Goal: Complete application form

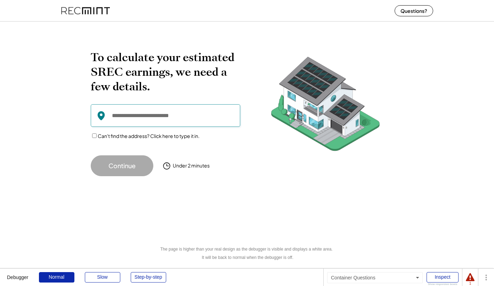
click at [156, 116] on input "input" at bounding box center [165, 115] width 149 height 23
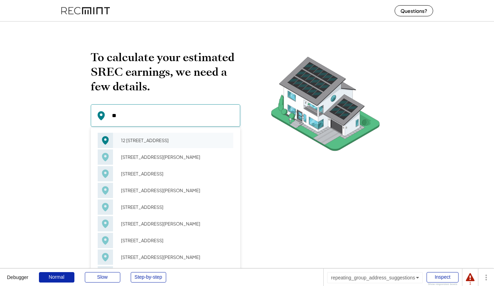
click at [132, 137] on div "12 [STREET_ADDRESS]" at bounding box center [174, 141] width 117 height 10
type input "**********"
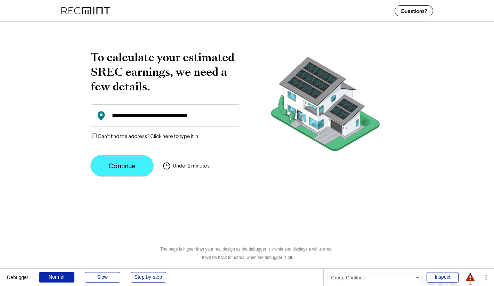
click at [132, 160] on button "Continue" at bounding box center [122, 165] width 63 height 21
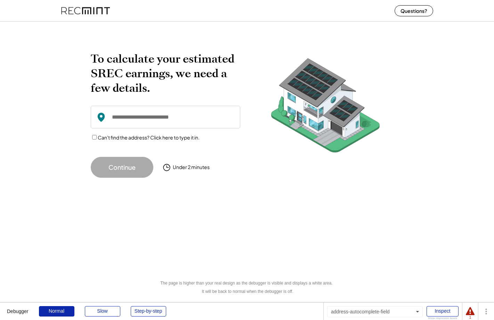
click at [138, 122] on input "input" at bounding box center [165, 117] width 149 height 23
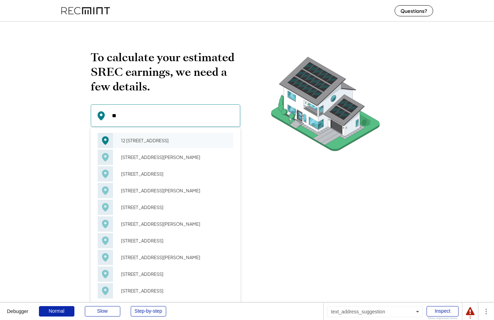
click at [136, 145] on div "12 [STREET_ADDRESS]" at bounding box center [174, 141] width 117 height 10
type input "**********"
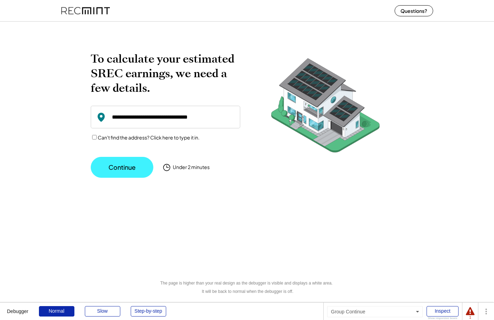
click at [120, 171] on button "Continue" at bounding box center [122, 167] width 63 height 21
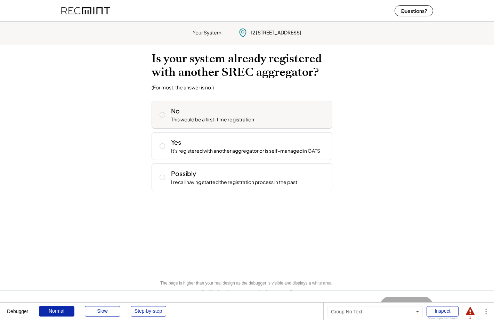
click at [181, 118] on div "This would be a first-time registration" at bounding box center [212, 119] width 83 height 7
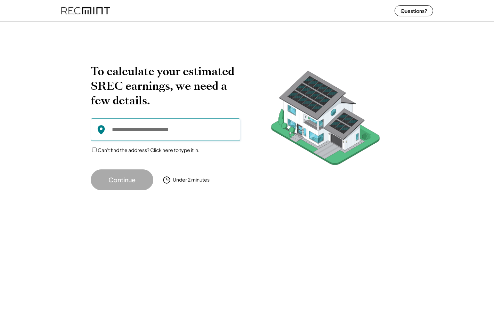
click at [136, 128] on input "input" at bounding box center [165, 129] width 149 height 23
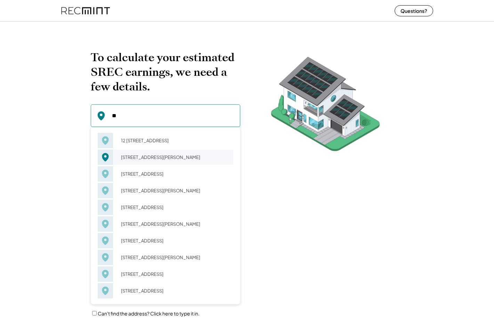
click at [133, 154] on div "12 Ainsworth Ln Richmond, VA 23223" at bounding box center [174, 157] width 117 height 10
type input "**********"
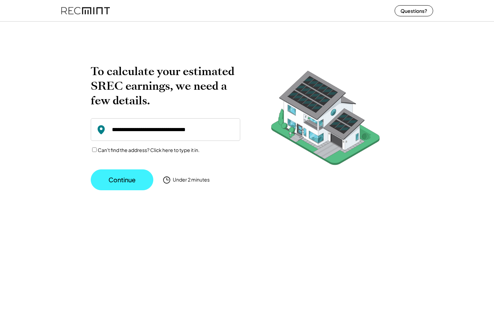
click at [117, 172] on button "Continue" at bounding box center [122, 179] width 63 height 21
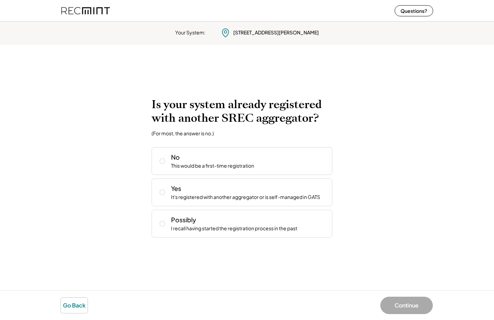
click at [75, 303] on button "Go Back" at bounding box center [74, 305] width 27 height 15
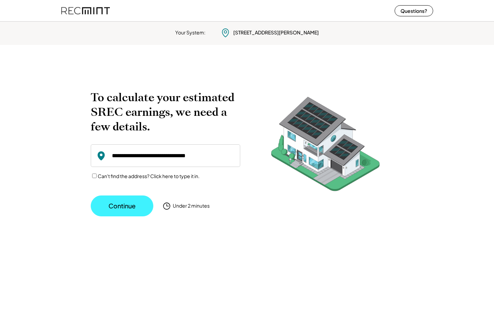
click at [123, 208] on button "Continue" at bounding box center [122, 205] width 63 height 21
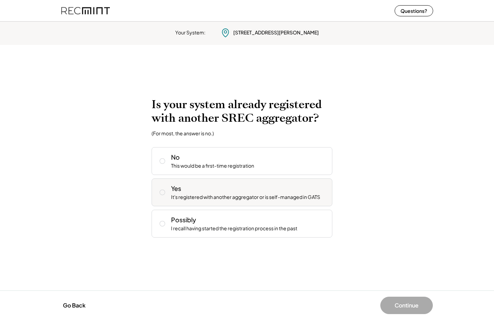
click at [193, 189] on div "Yes It's registered with another aggregator or is self-managed in GATS" at bounding box center [249, 192] width 156 height 17
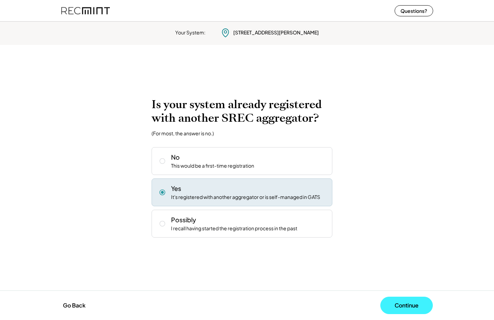
click at [391, 298] on button "Continue" at bounding box center [406, 304] width 52 height 17
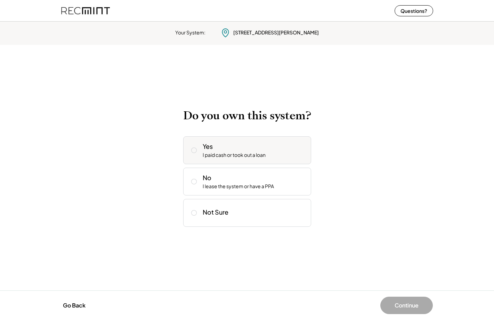
click at [246, 160] on div "Yes I paid cash or took out a loan" at bounding box center [247, 150] width 128 height 28
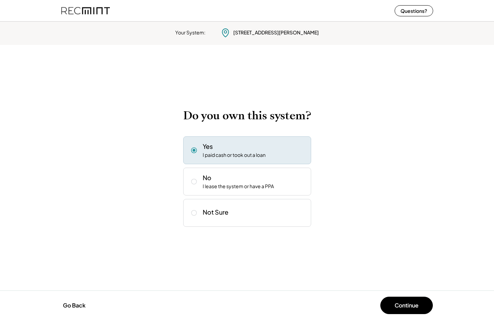
click at [406, 314] on div "Go Back Continue" at bounding box center [247, 305] width 494 height 30
click at [401, 308] on button "Continue" at bounding box center [406, 304] width 52 height 17
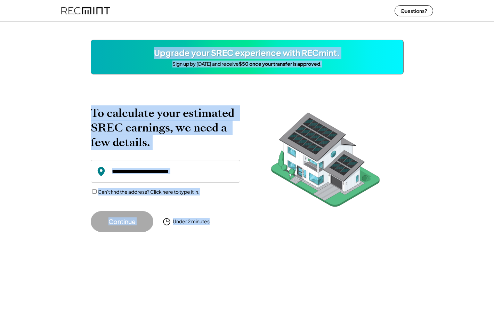
drag, startPoint x: 305, startPoint y: 35, endPoint x: 312, endPoint y: 97, distance: 62.3
click at [312, 95] on div "Upgrade your SREC experience with RECmint. Sign up by [DATE] and receive $50 on…" at bounding box center [247, 169] width 494 height 301
click at [333, 229] on div "To calculate your estimated SREC earnings, we need a few details. Can't find th…" at bounding box center [247, 169] width 313 height 126
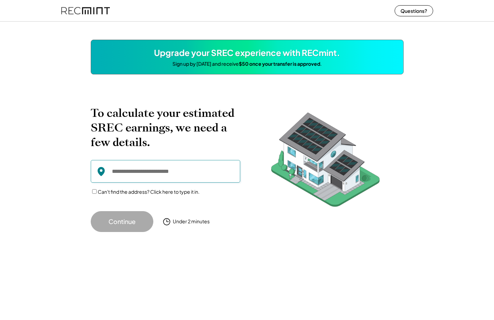
click at [136, 178] on input "input" at bounding box center [165, 171] width 149 height 23
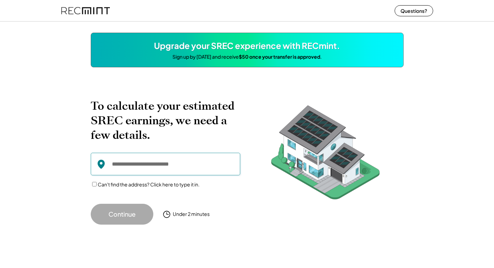
click at [133, 166] on input "input" at bounding box center [165, 164] width 149 height 23
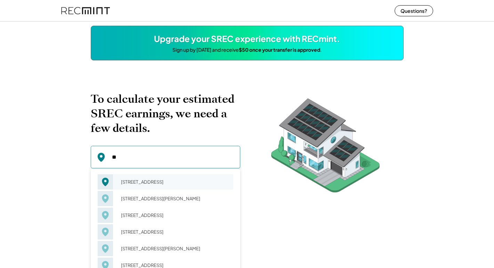
click at [143, 183] on div "98 Gateway Rd Richmond, VA 23173" at bounding box center [174, 182] width 117 height 10
type input "**********"
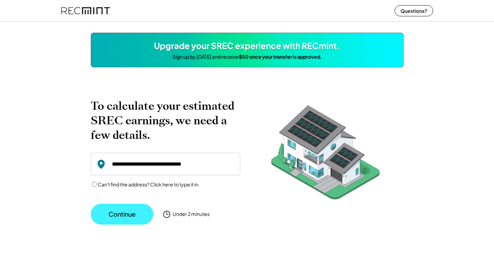
click at [127, 206] on button "Continue" at bounding box center [122, 214] width 63 height 21
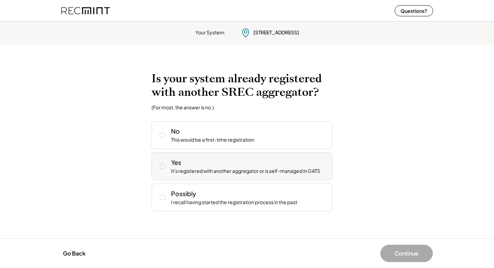
click at [205, 170] on div "It's registered with another aggregator or is self-managed in GATS" at bounding box center [245, 171] width 149 height 7
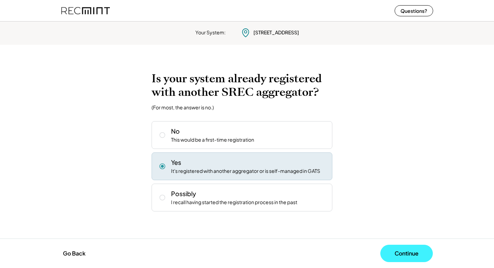
click at [415, 247] on button "Continue" at bounding box center [406, 253] width 52 height 17
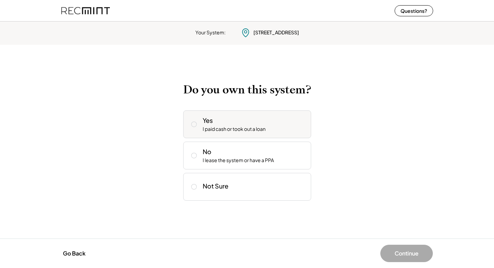
click at [229, 126] on div "I paid cash or took out a loan" at bounding box center [234, 129] width 63 height 7
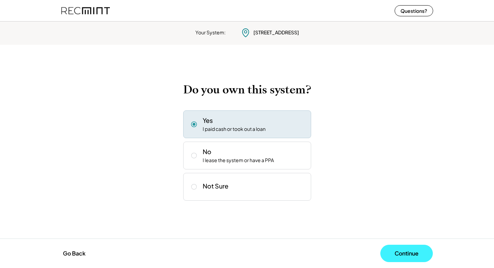
click at [394, 250] on button "Continue" at bounding box center [406, 253] width 52 height 17
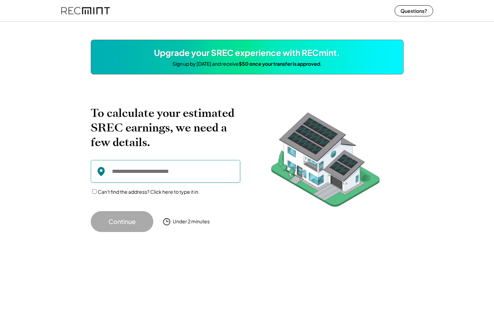
click at [170, 174] on input "input" at bounding box center [165, 171] width 149 height 23
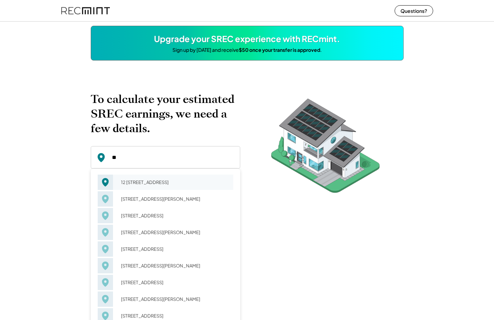
click at [137, 185] on div "12 [STREET_ADDRESS]" at bounding box center [174, 182] width 117 height 10
type input "**********"
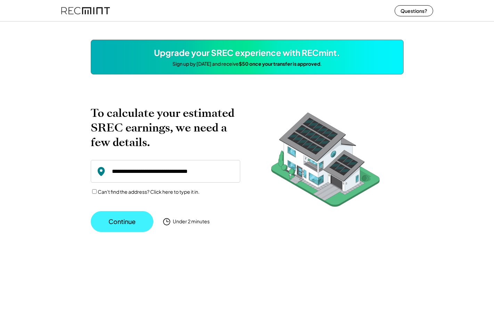
click at [127, 218] on button "Continue" at bounding box center [122, 221] width 63 height 21
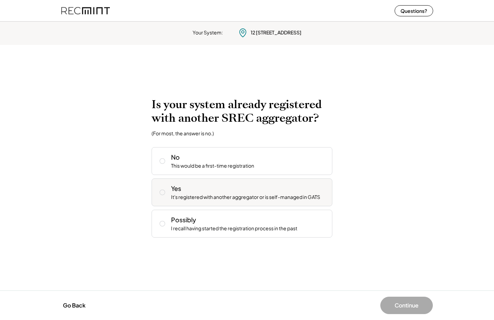
click at [198, 194] on div "It's registered with another aggregator or is self-managed in GATS" at bounding box center [245, 197] width 149 height 7
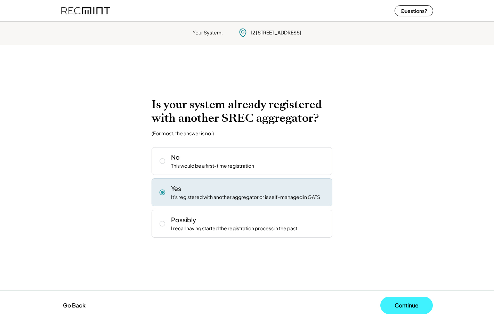
click at [400, 304] on button "Continue" at bounding box center [406, 304] width 52 height 17
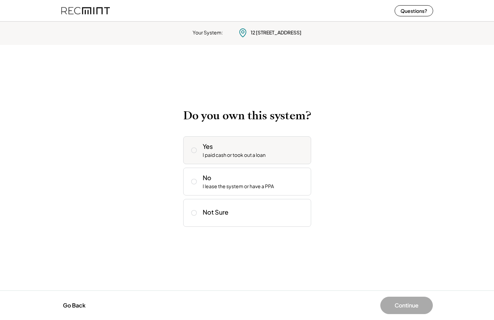
click at [233, 155] on div "I paid cash or took out a loan" at bounding box center [234, 155] width 63 height 7
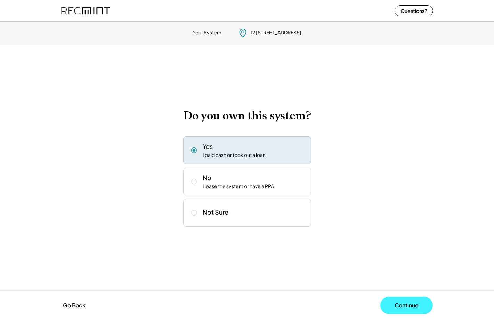
click at [408, 304] on button "Continue" at bounding box center [406, 304] width 52 height 17
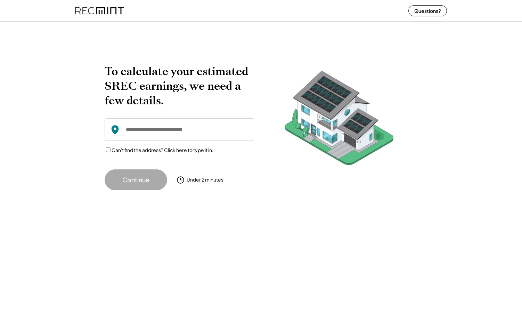
click at [164, 133] on input "input" at bounding box center [179, 129] width 149 height 23
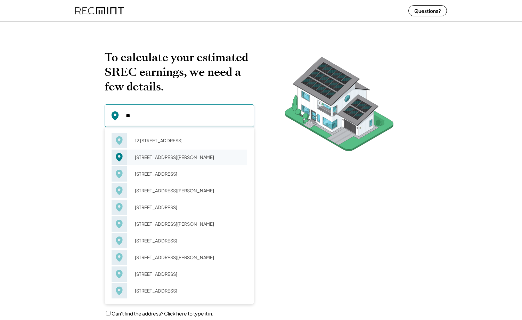
click at [192, 160] on div "[STREET_ADDRESS][PERSON_NAME]" at bounding box center [188, 157] width 117 height 10
type input "**********"
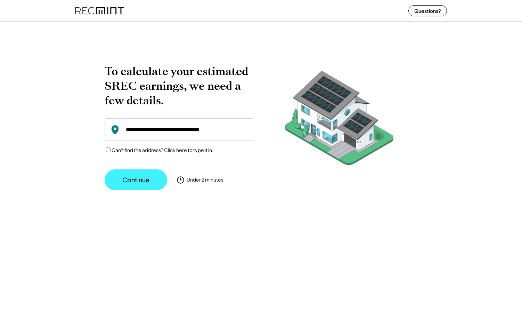
click at [138, 178] on button "Continue" at bounding box center [136, 179] width 63 height 21
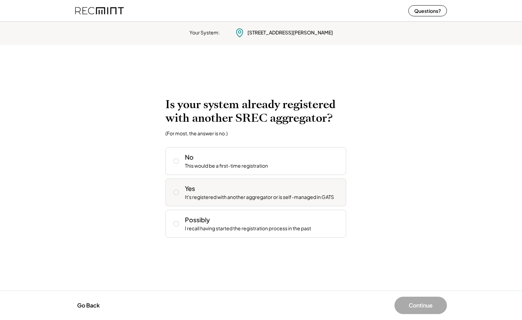
click at [211, 198] on div "It's registered with another aggregator or is self-managed in GATS" at bounding box center [259, 197] width 149 height 7
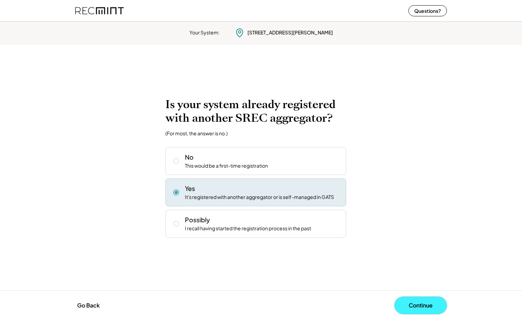
click at [415, 301] on button "Continue" at bounding box center [421, 304] width 52 height 17
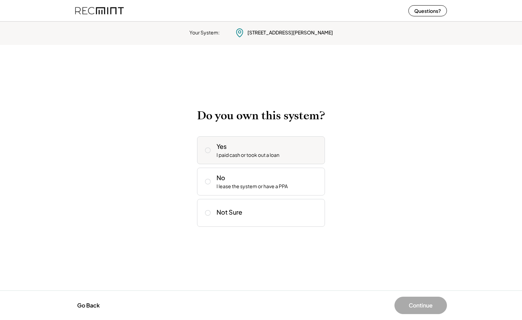
click at [270, 153] on div "I paid cash or took out a loan" at bounding box center [248, 155] width 63 height 7
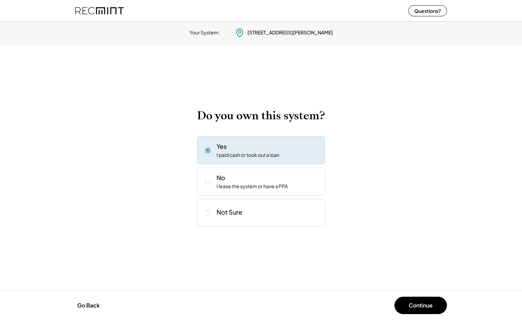
click at [415, 301] on button "Continue" at bounding box center [421, 304] width 52 height 17
